Goal: Transaction & Acquisition: Purchase product/service

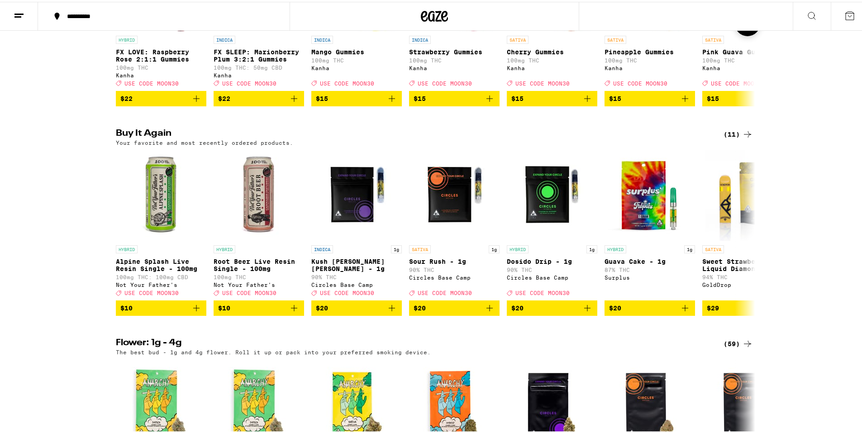
scroll to position [679, 0]
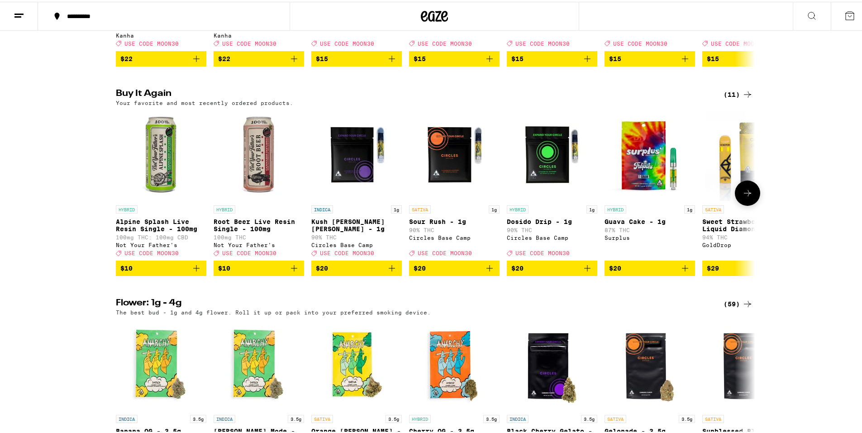
click at [196, 272] on icon "Add to bag" at bounding box center [196, 266] width 11 height 11
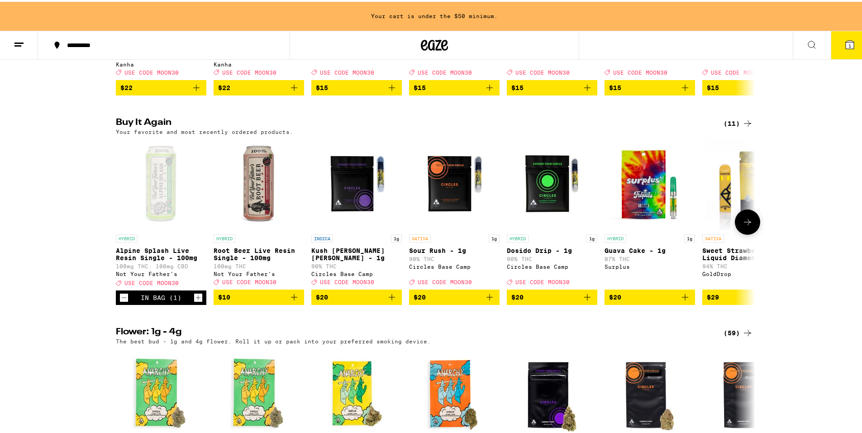
scroll to position [708, 0]
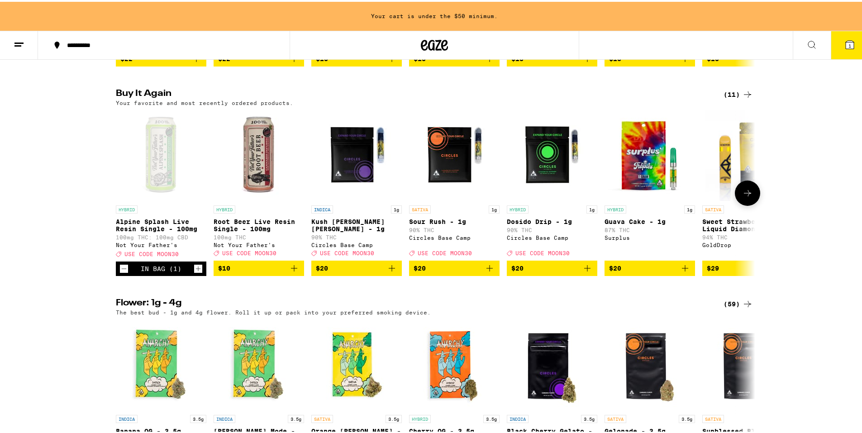
click at [196, 270] on icon "Increment" at bounding box center [198, 267] width 5 height 5
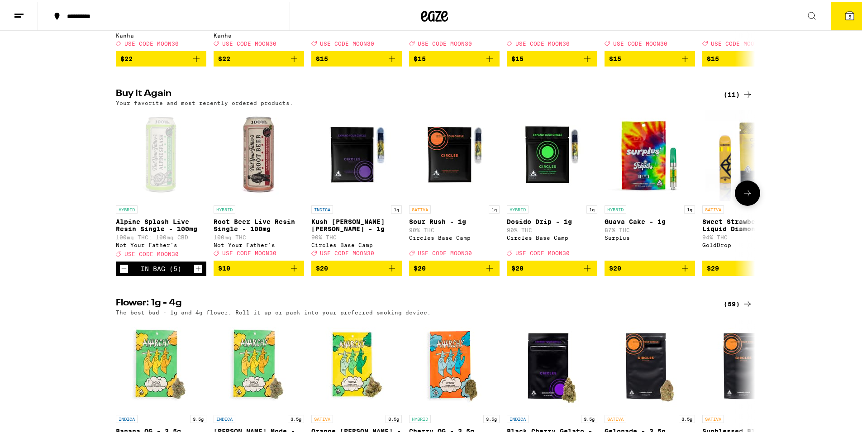
click at [196, 270] on icon "Increment" at bounding box center [198, 267] width 5 height 5
click at [292, 272] on icon "Add to bag" at bounding box center [294, 266] width 11 height 11
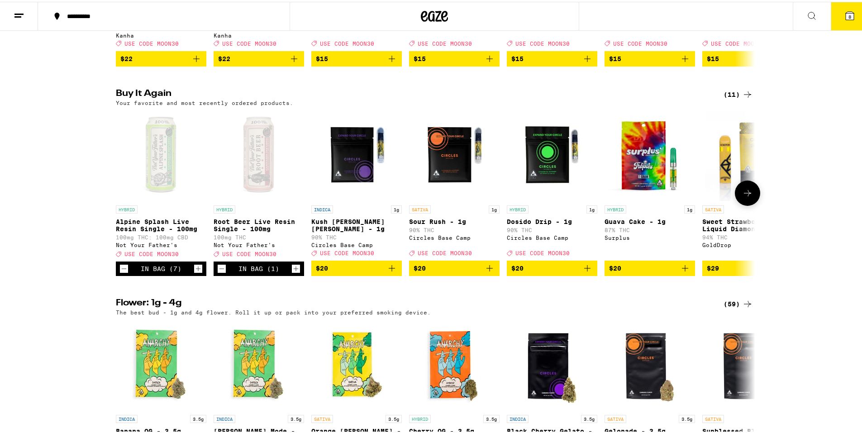
click at [292, 272] on icon "Increment" at bounding box center [296, 267] width 8 height 11
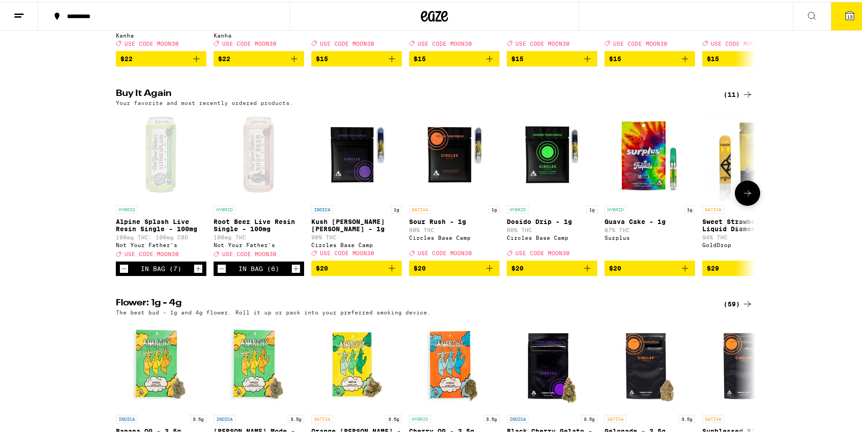
click at [292, 272] on icon "Increment" at bounding box center [296, 267] width 8 height 11
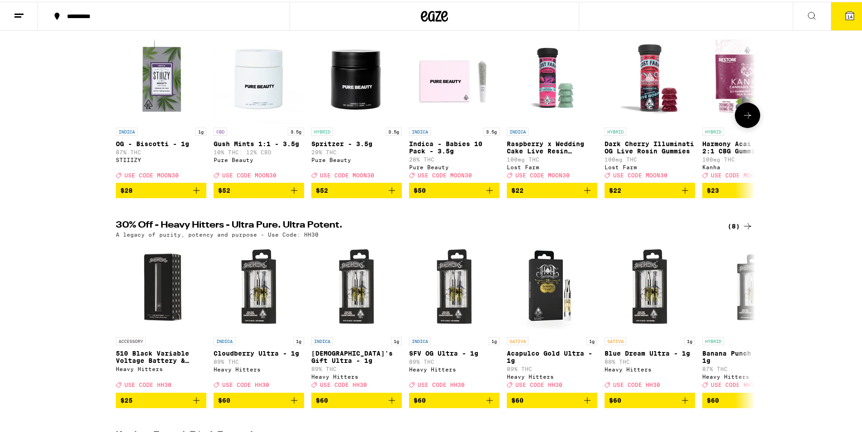
scroll to position [0, 0]
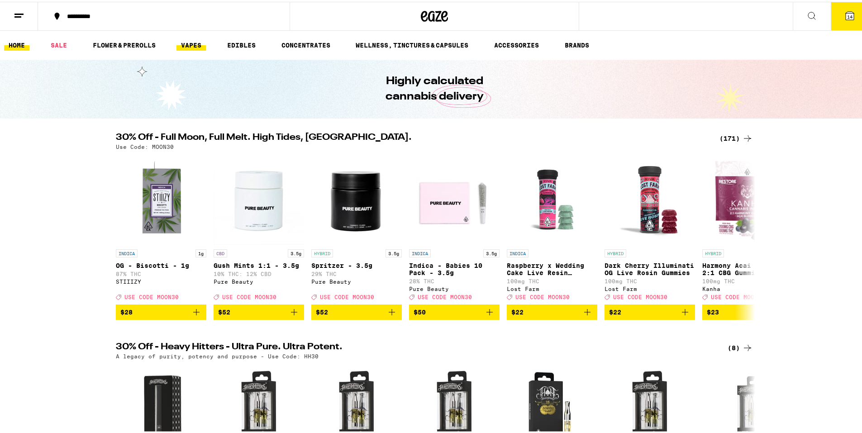
click at [185, 43] on link "VAPES" at bounding box center [190, 43] width 29 height 11
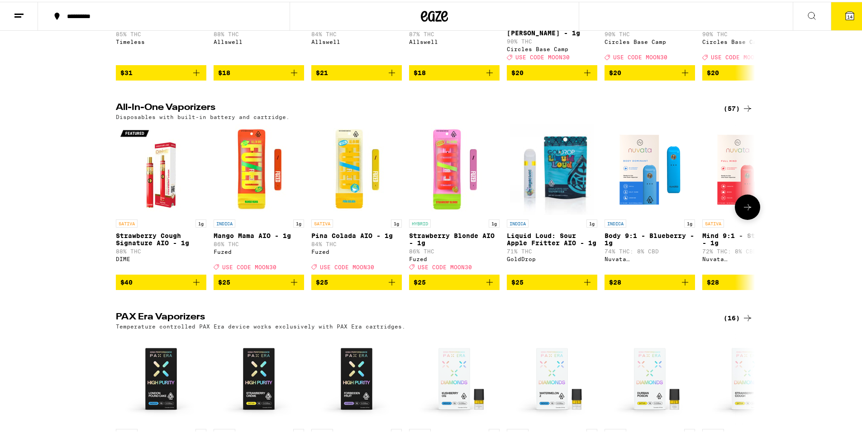
scroll to position [498, 0]
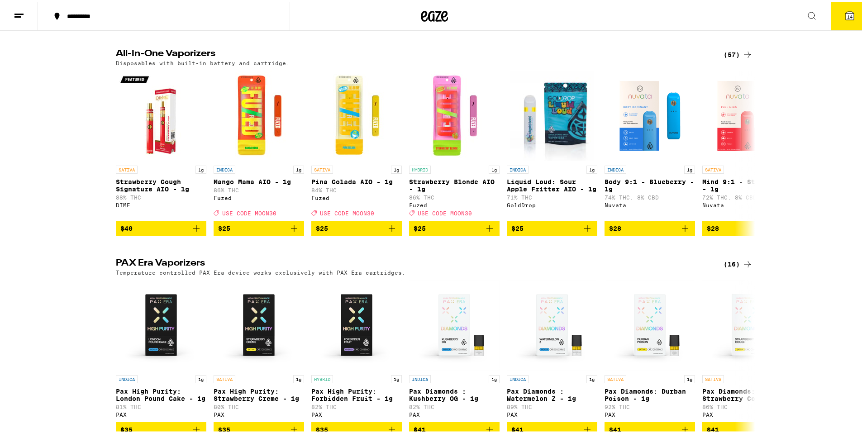
click at [728, 49] on div "(57)" at bounding box center [738, 53] width 29 height 11
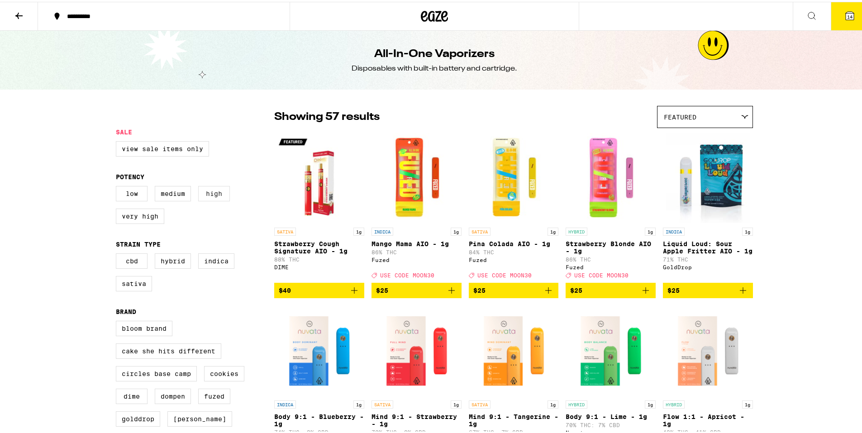
click at [218, 193] on label "High" at bounding box center [214, 191] width 32 height 15
click at [118, 186] on input "High" at bounding box center [118, 186] width 0 height 0
checkbox input "true"
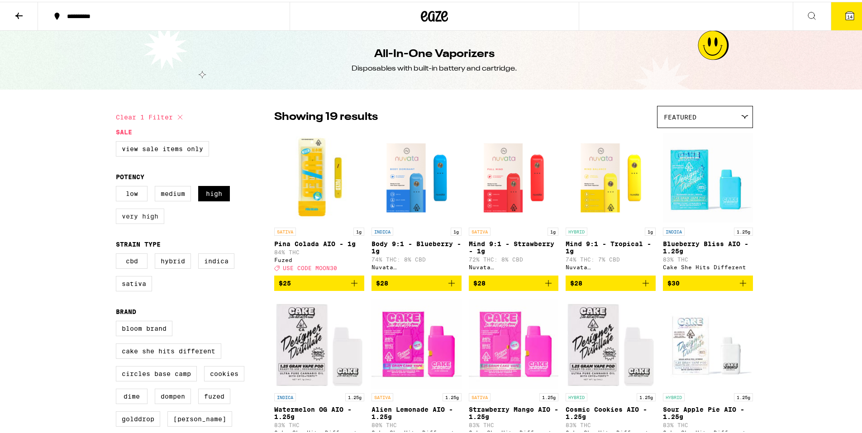
click at [143, 217] on label "Very High" at bounding box center [140, 214] width 48 height 15
click at [118, 186] on input "Very High" at bounding box center [118, 186] width 0 height 0
checkbox input "true"
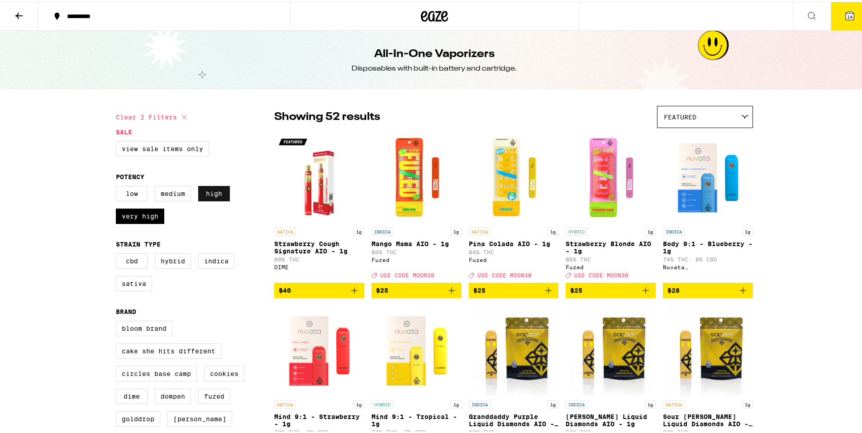
click at [208, 196] on label "High" at bounding box center [214, 191] width 32 height 15
click at [118, 186] on input "High" at bounding box center [118, 186] width 0 height 0
checkbox input "false"
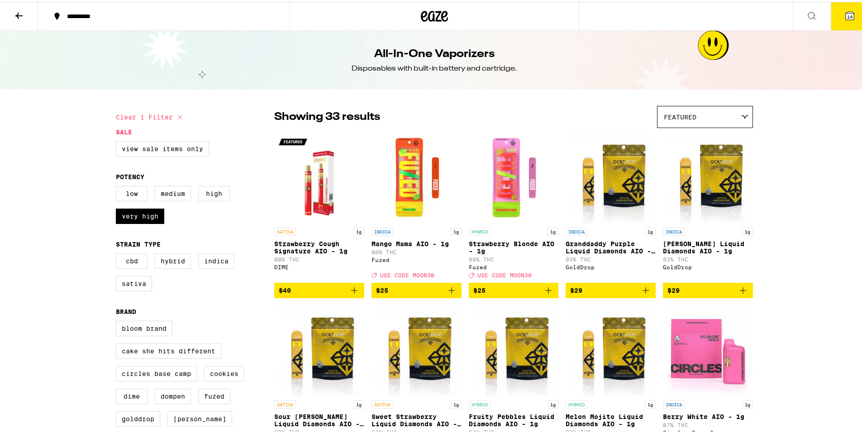
click at [148, 112] on button "Clear 1 filter" at bounding box center [151, 115] width 70 height 23
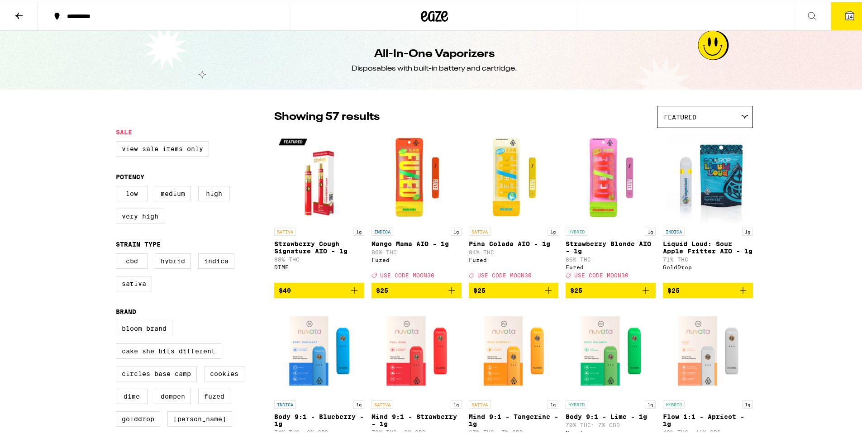
checkbox input "true"
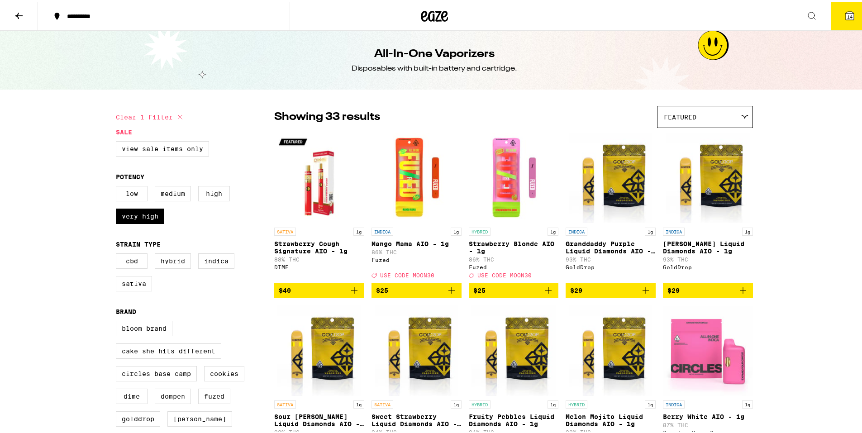
checkbox input "true"
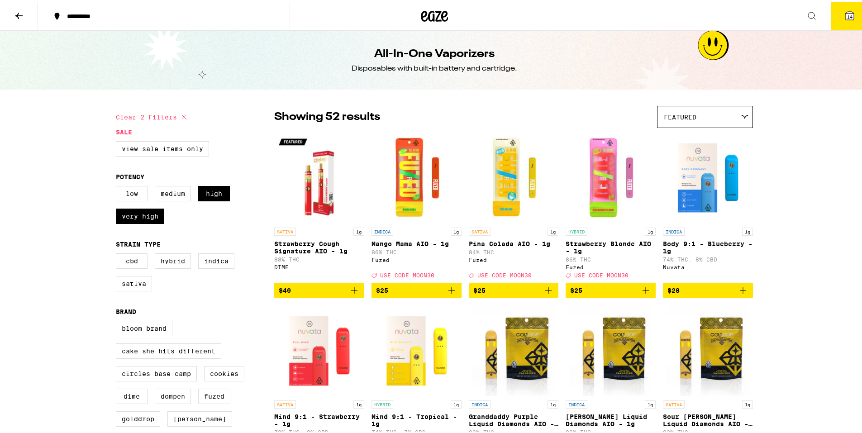
checkbox input "false"
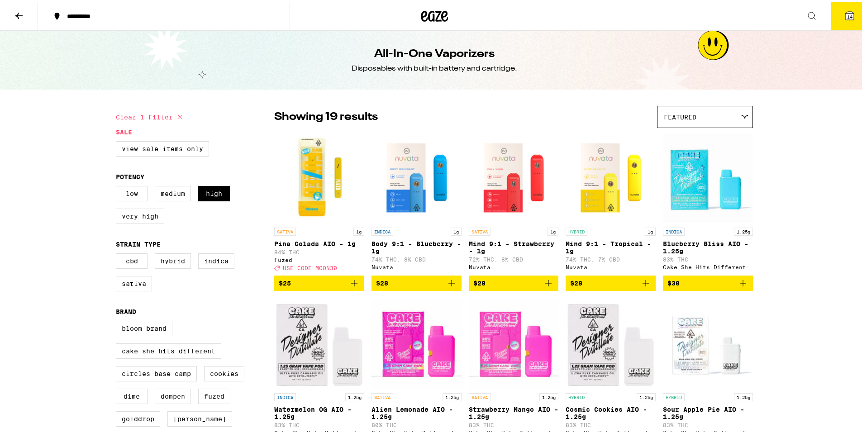
checkbox input "false"
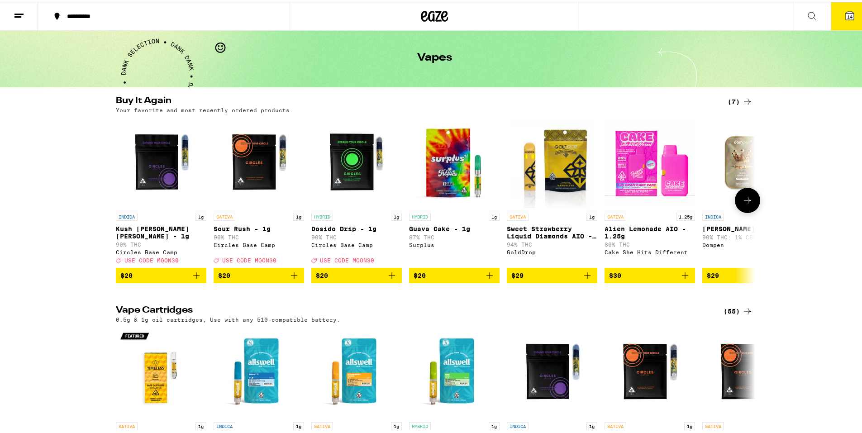
scroll to position [91, 0]
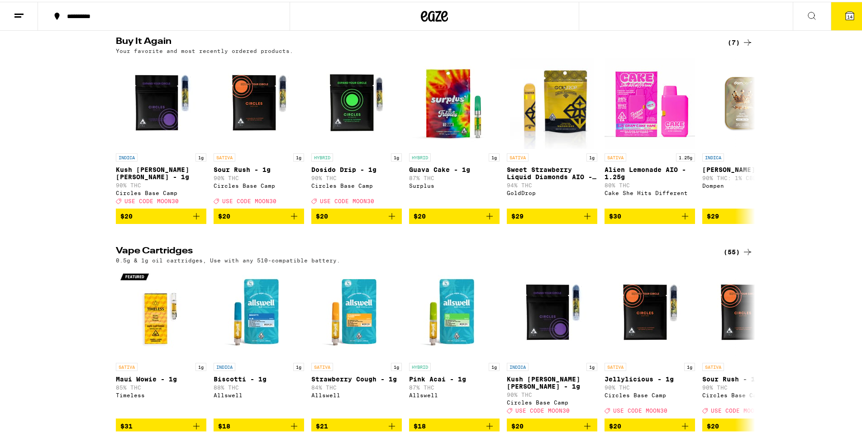
click at [729, 246] on div "(55)" at bounding box center [738, 250] width 29 height 11
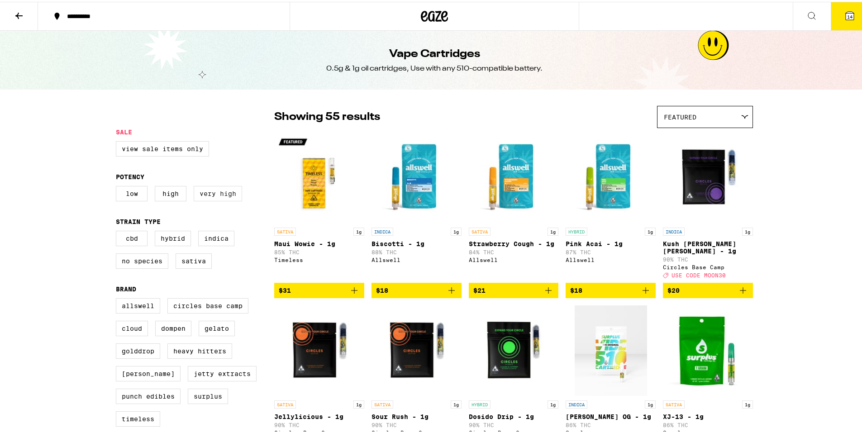
click at [218, 198] on label "Very High" at bounding box center [218, 191] width 48 height 15
click at [118, 186] on input "Very High" at bounding box center [118, 186] width 0 height 0
checkbox input "true"
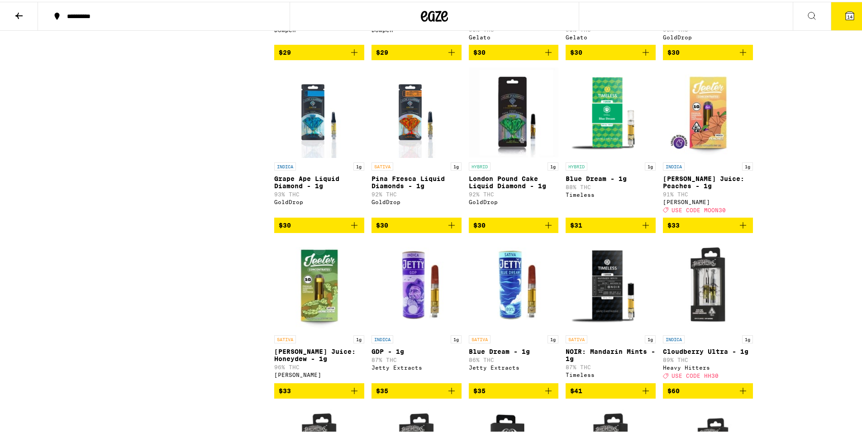
scroll to position [724, 0]
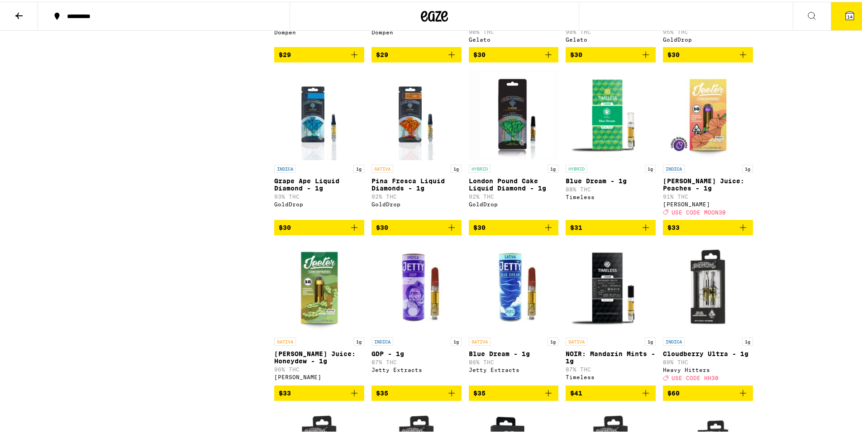
click at [740, 229] on icon "Add to bag" at bounding box center [743, 226] width 6 height 6
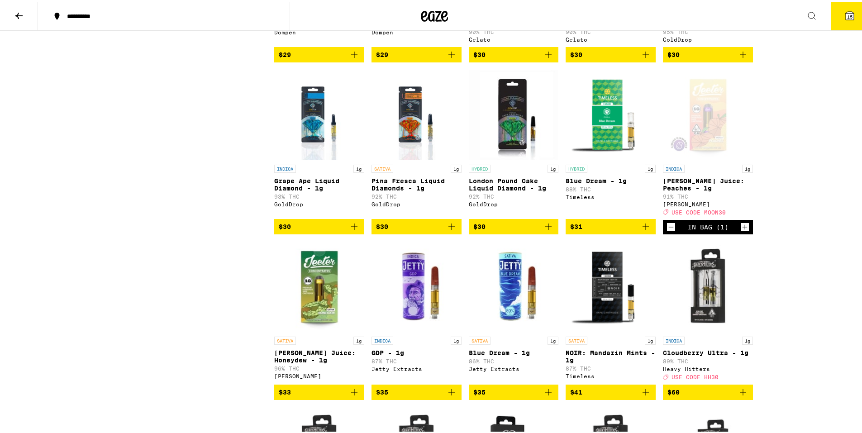
click at [695, 214] on span "USE CODE MOON30" at bounding box center [699, 211] width 54 height 6
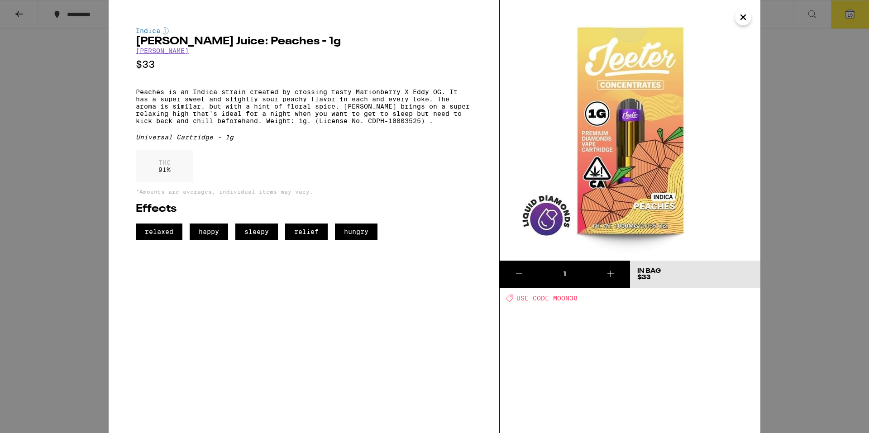
click at [19, 12] on div "Indica [PERSON_NAME] Juice: Peaches - 1g [PERSON_NAME] $33 Peaches is an Indica…" at bounding box center [434, 216] width 869 height 433
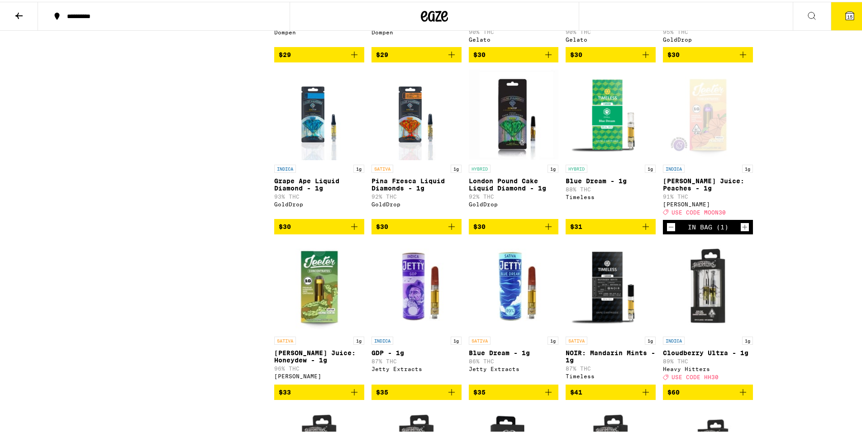
click at [847, 15] on icon at bounding box center [850, 14] width 8 height 8
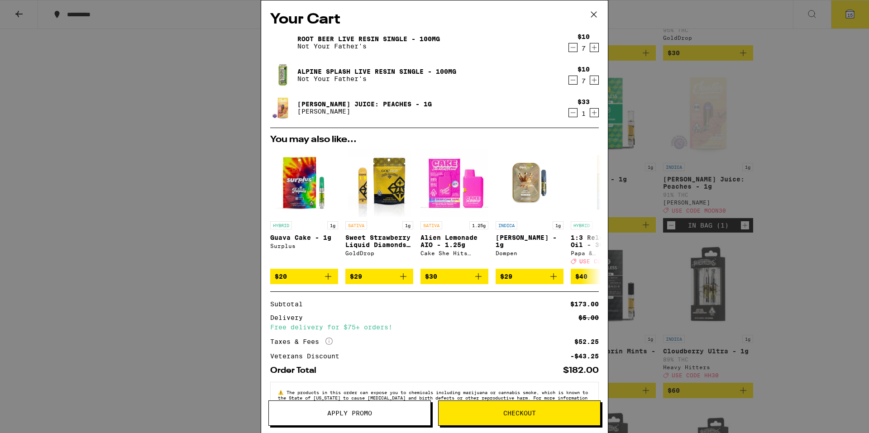
click at [350, 420] on button "Apply Promo" at bounding box center [349, 413] width 162 height 25
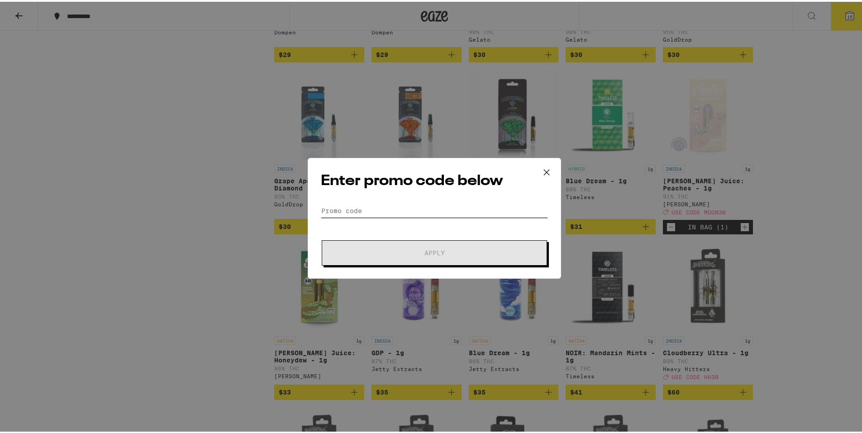
click at [393, 208] on input "Promo Code" at bounding box center [434, 209] width 227 height 14
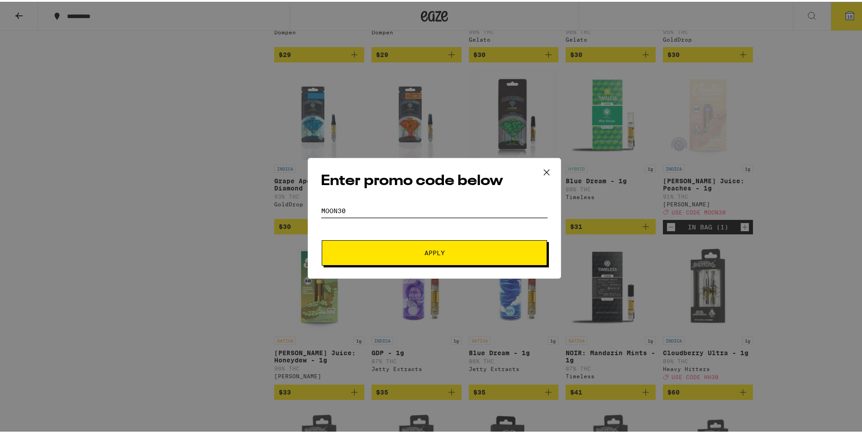
type input "moon30"
click at [322, 239] on button "Apply" at bounding box center [434, 251] width 225 height 25
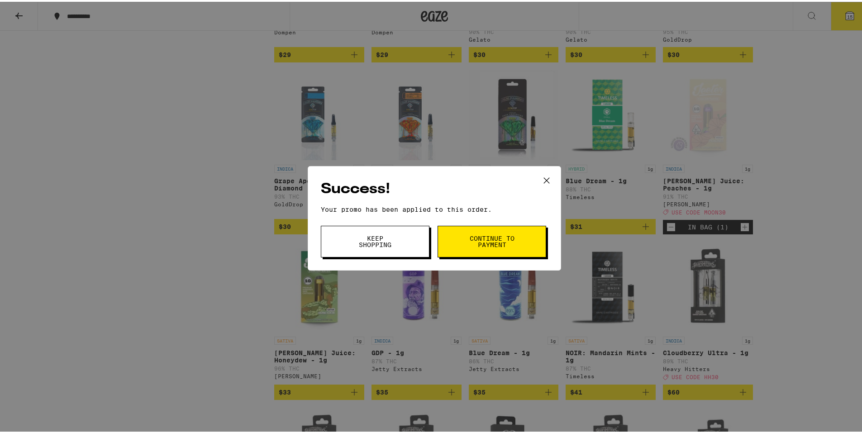
click at [480, 235] on span "Continue to payment" at bounding box center [492, 240] width 46 height 13
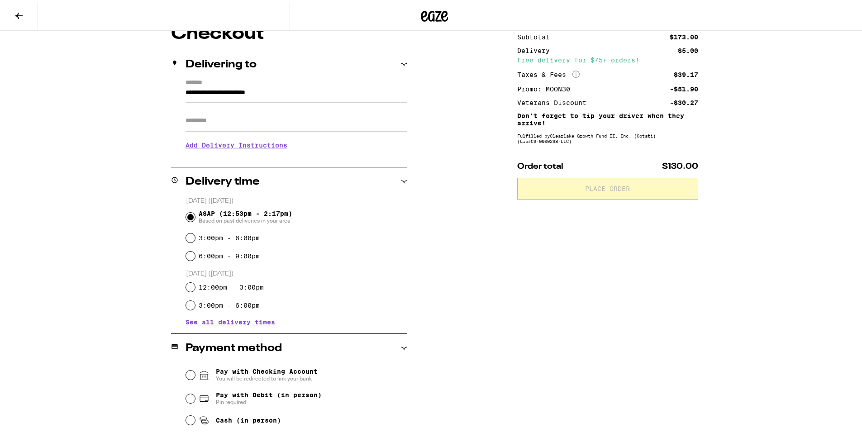
scroll to position [91, 0]
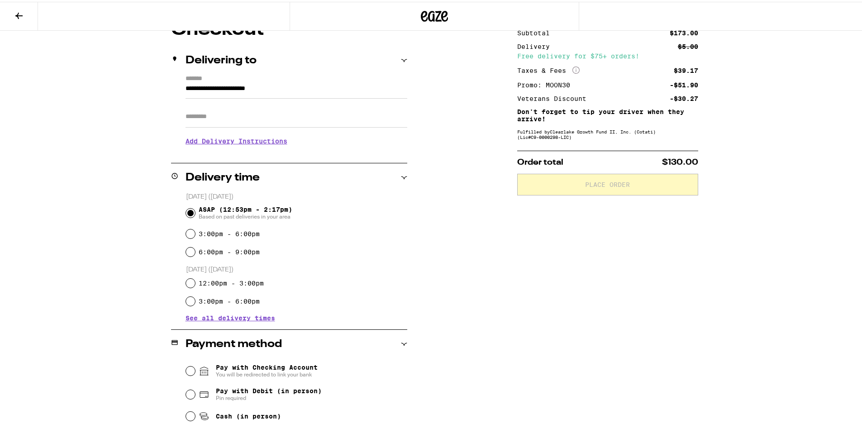
click at [243, 116] on input "Apt/Suite" at bounding box center [297, 115] width 222 height 22
type input "***"
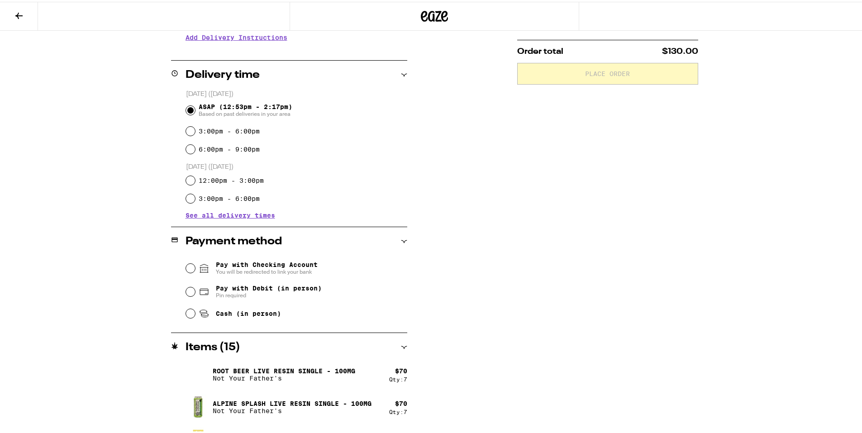
scroll to position [226, 0]
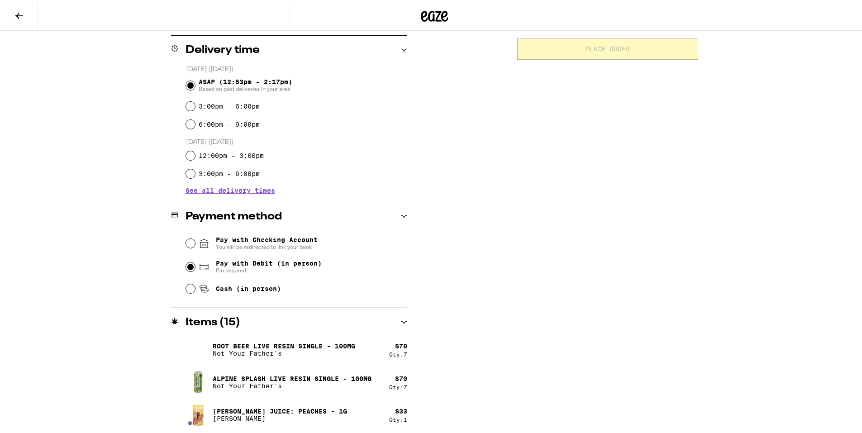
click at [186, 266] on input "Pay with Debit (in person) Pin required" at bounding box center [190, 265] width 9 height 9
radio input "true"
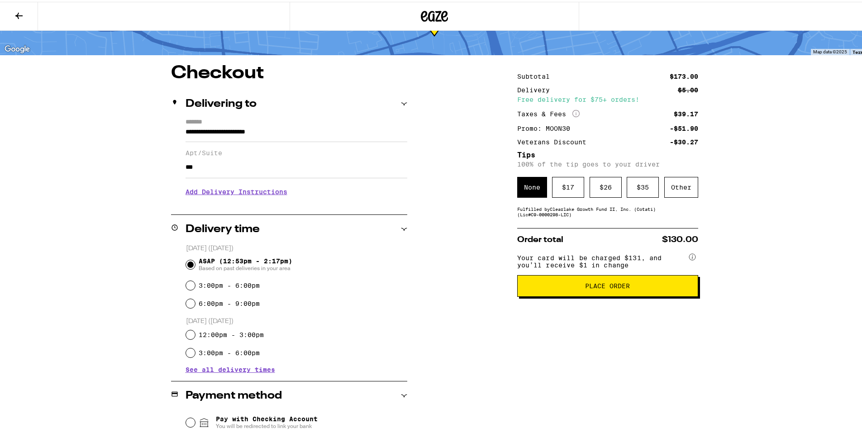
scroll to position [46, 0]
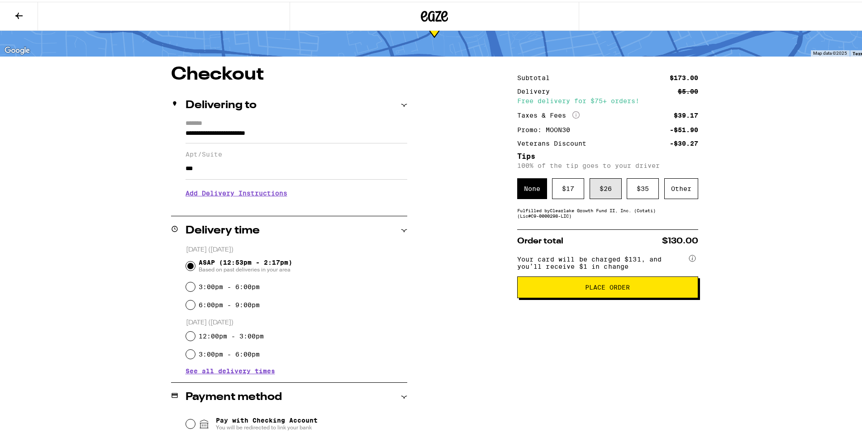
click at [601, 186] on div "$ 26" at bounding box center [606, 186] width 32 height 21
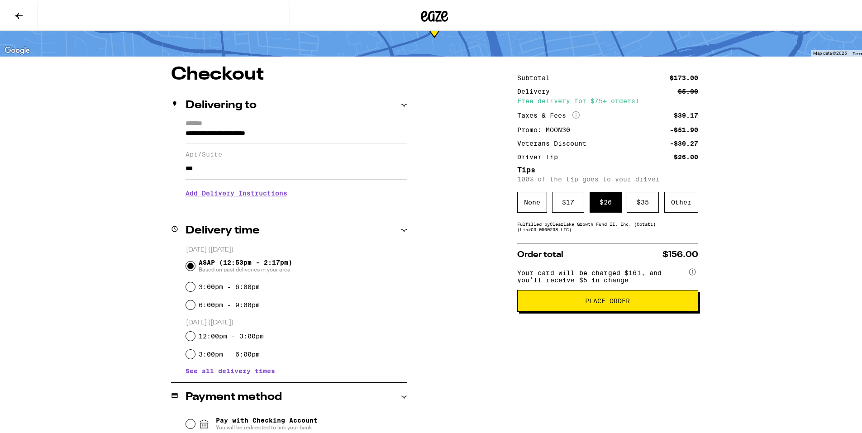
click at [607, 302] on span "Place Order" at bounding box center [607, 299] width 45 height 6
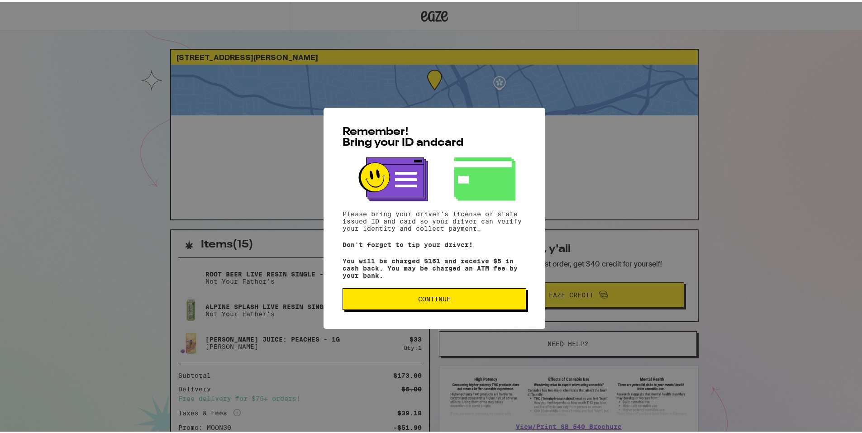
click at [487, 304] on button "Continue" at bounding box center [435, 297] width 184 height 22
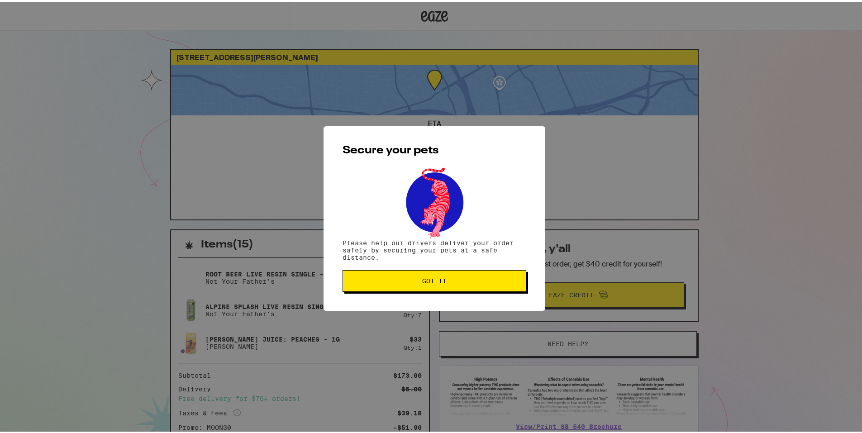
click at [472, 280] on span "Got it" at bounding box center [434, 279] width 168 height 6
